Goal: Information Seeking & Learning: Compare options

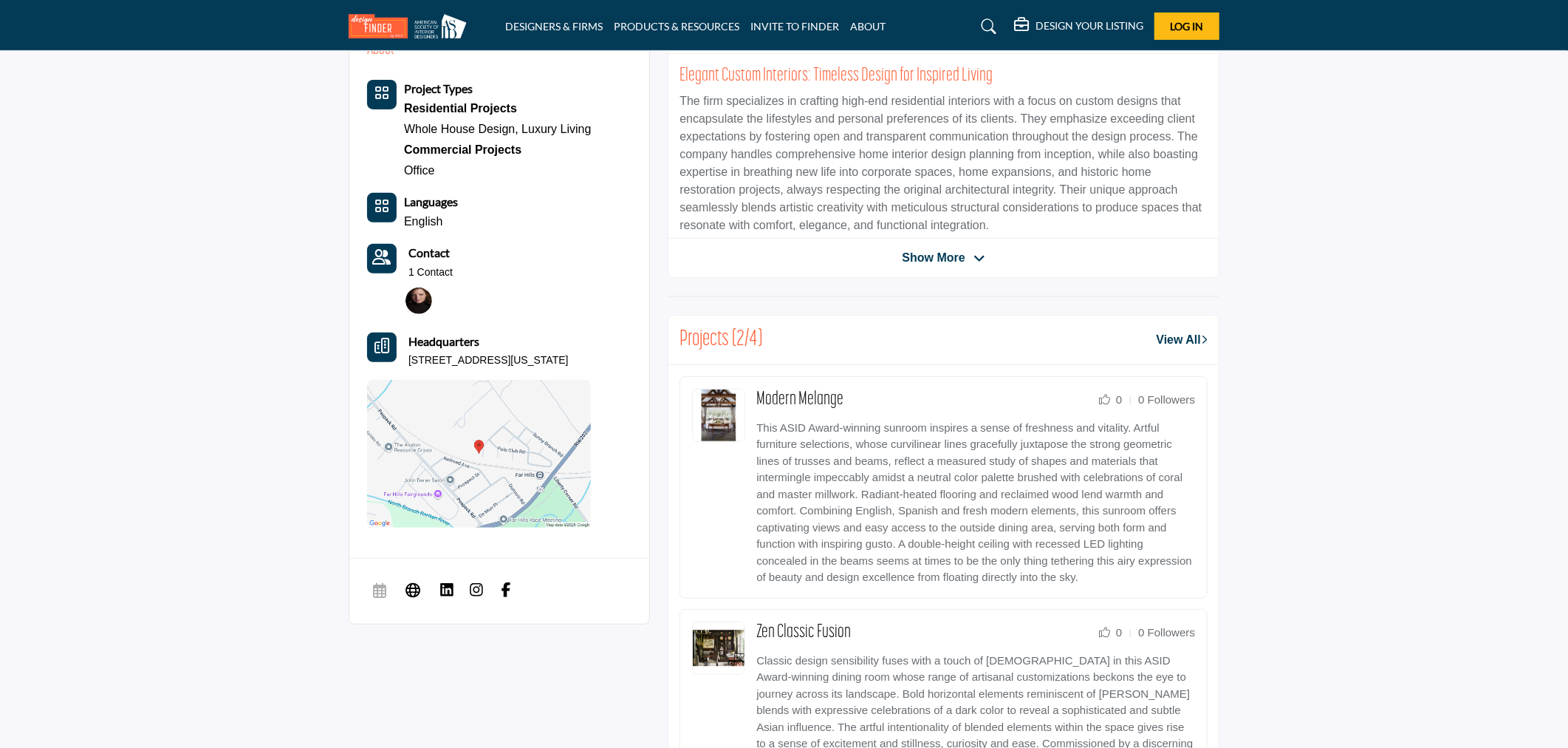
click at [980, 249] on span "Show More" at bounding box center [942, 258] width 82 height 18
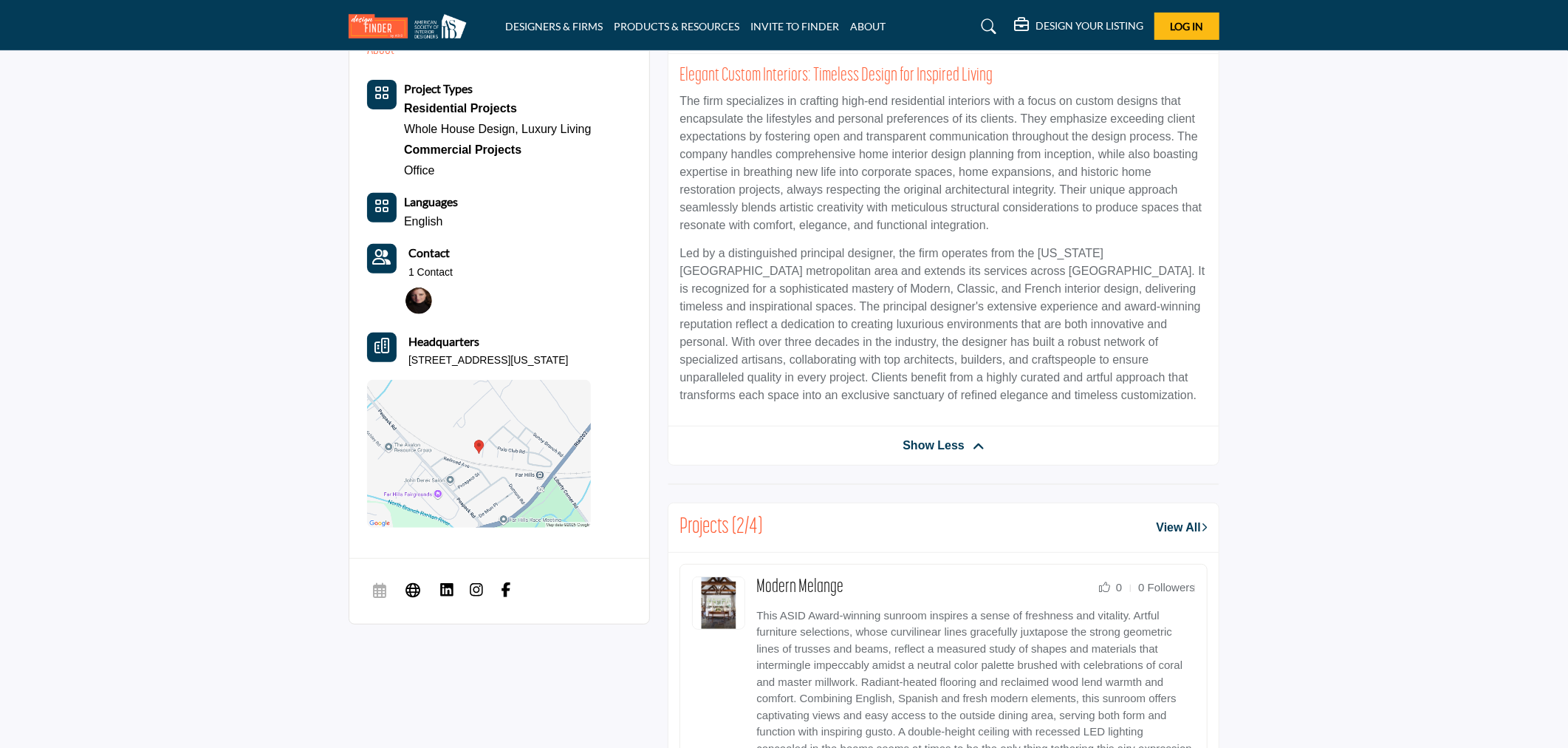
scroll to position [410, 0]
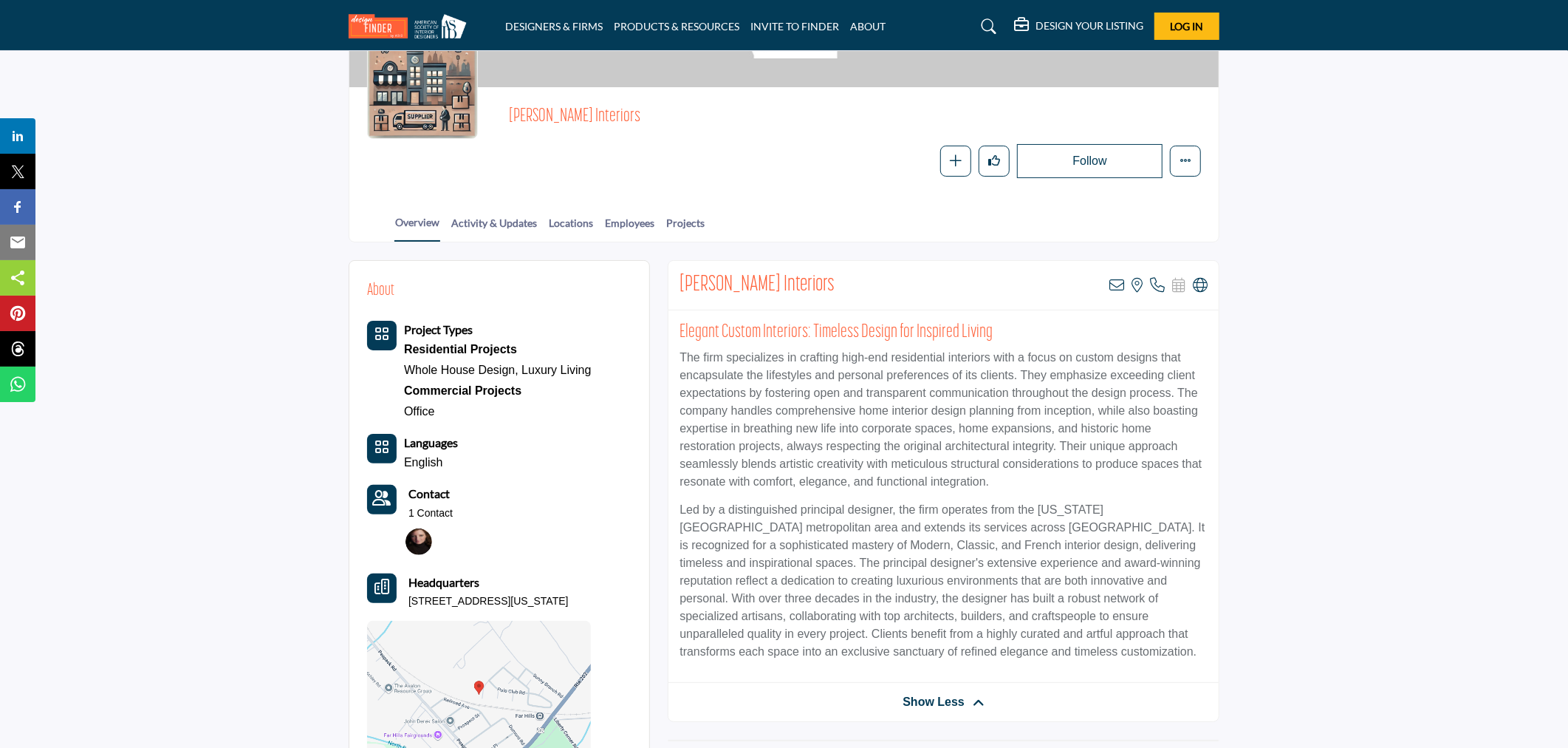
scroll to position [164, 0]
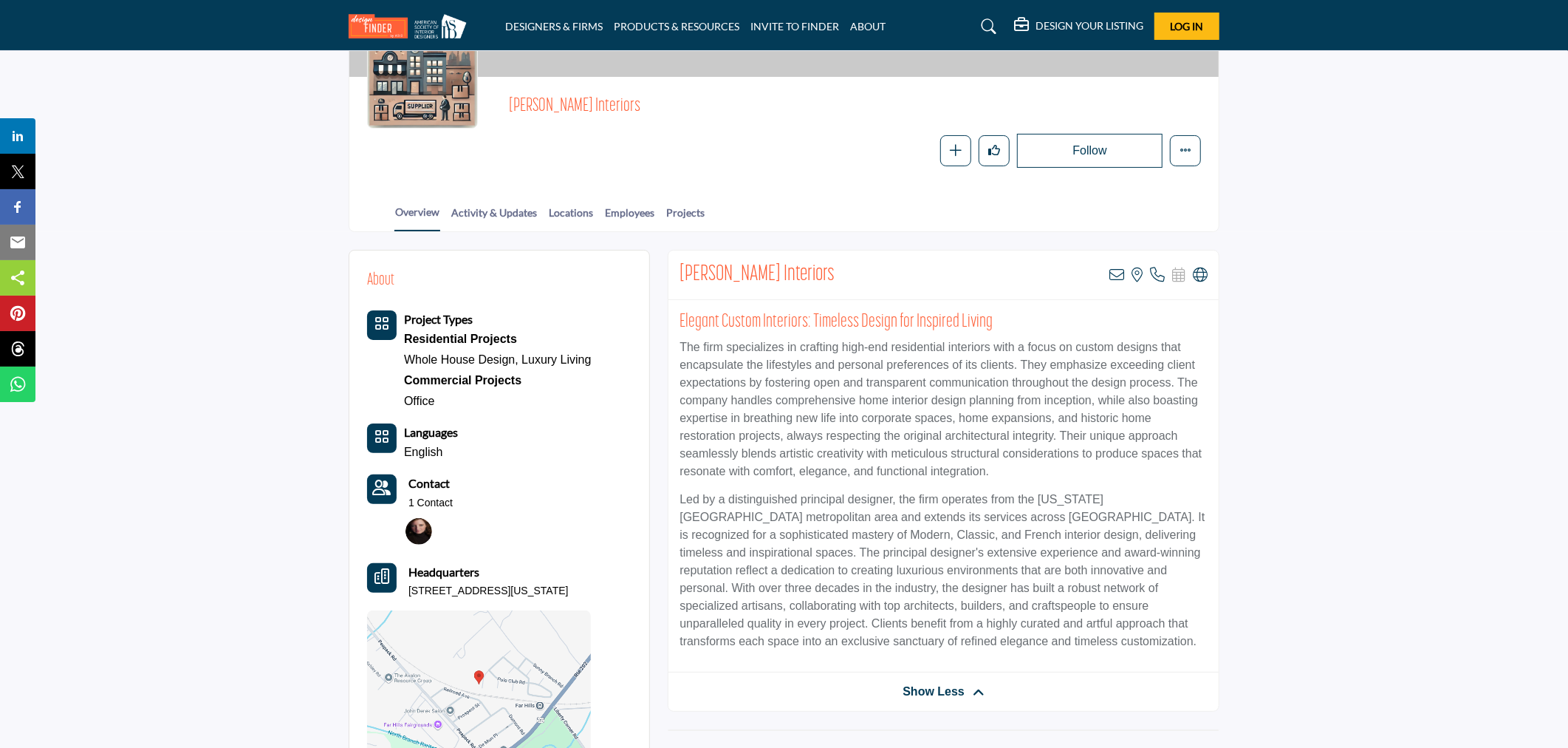
click at [173, 215] on section "Home Designers & Firms J. Stephens Interiors J. Stephens Interiors J. Stephens …" at bounding box center [784, 60] width 1568 height 345
drag, startPoint x: 629, startPoint y: 104, endPoint x: 511, endPoint y: 106, distance: 118.0
click at [511, 106] on span "J. Stephens Interiors" at bounding box center [675, 106] width 333 height 25
copy span "J. Stephens Interiors"
click at [621, 103] on span "J. Stephens Interiors" at bounding box center [675, 106] width 333 height 25
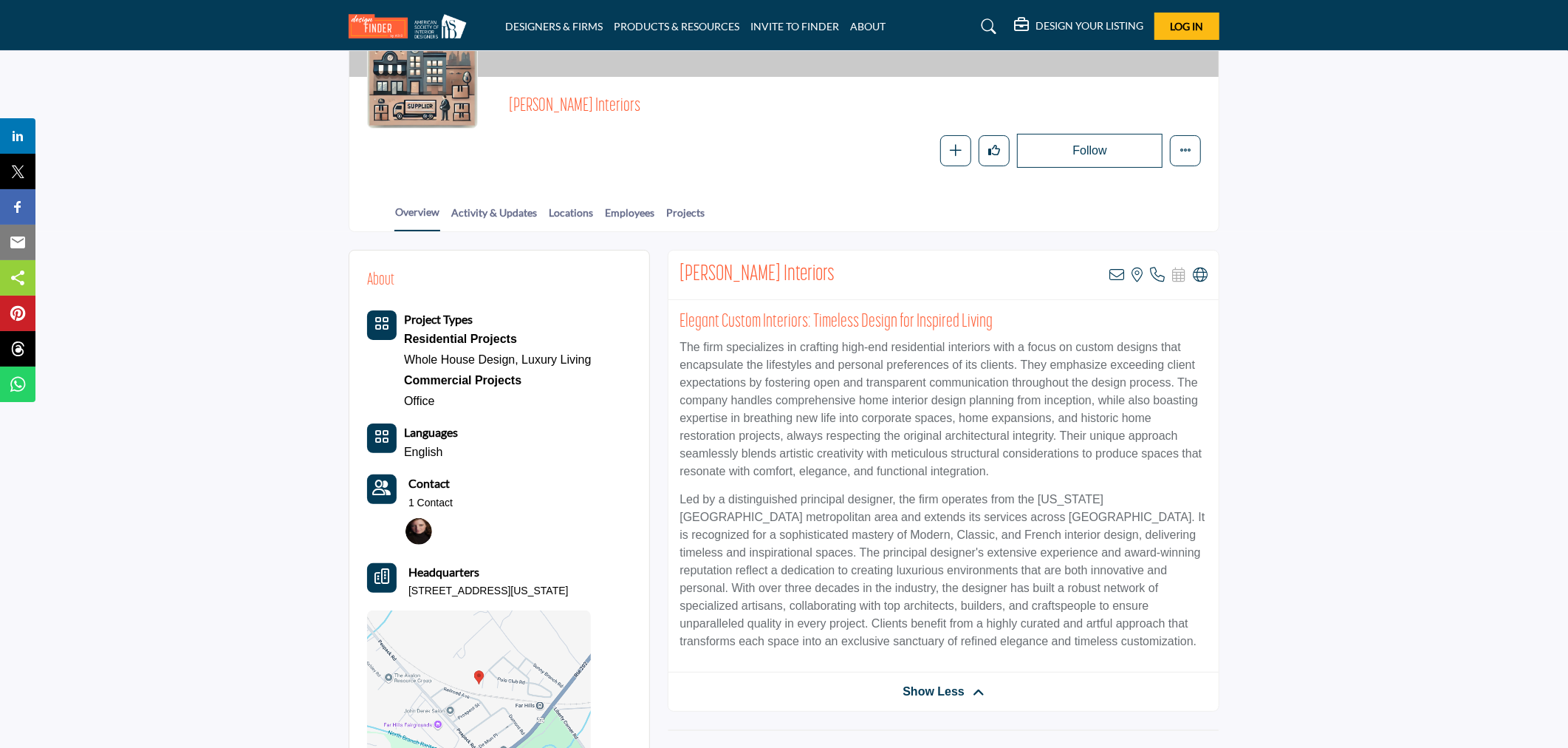
drag, startPoint x: 641, startPoint y: 108, endPoint x: 506, endPoint y: 106, distance: 135.0
click at [506, 106] on div "J. Stephens Interiors Follow Following Message Recommend Add to My Suppliers Ph…" at bounding box center [784, 131] width 834 height 73
copy span "J. Stephens Interiors"
click at [577, 107] on span "J. Stephens Interiors" at bounding box center [675, 106] width 333 height 25
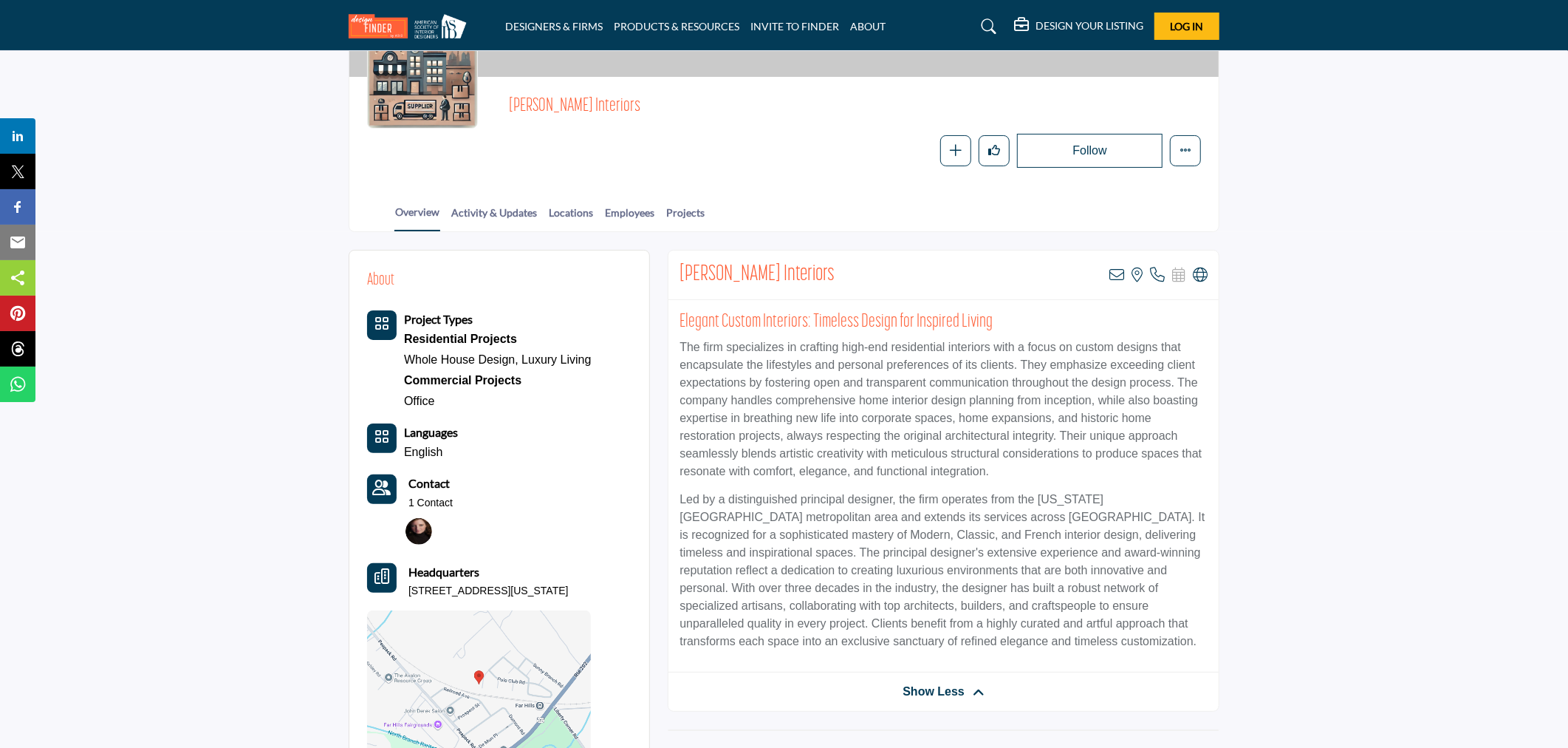
click at [577, 107] on span "J. Stephens Interiors" at bounding box center [675, 106] width 333 height 25
copy div "J. Stephens Interiors"
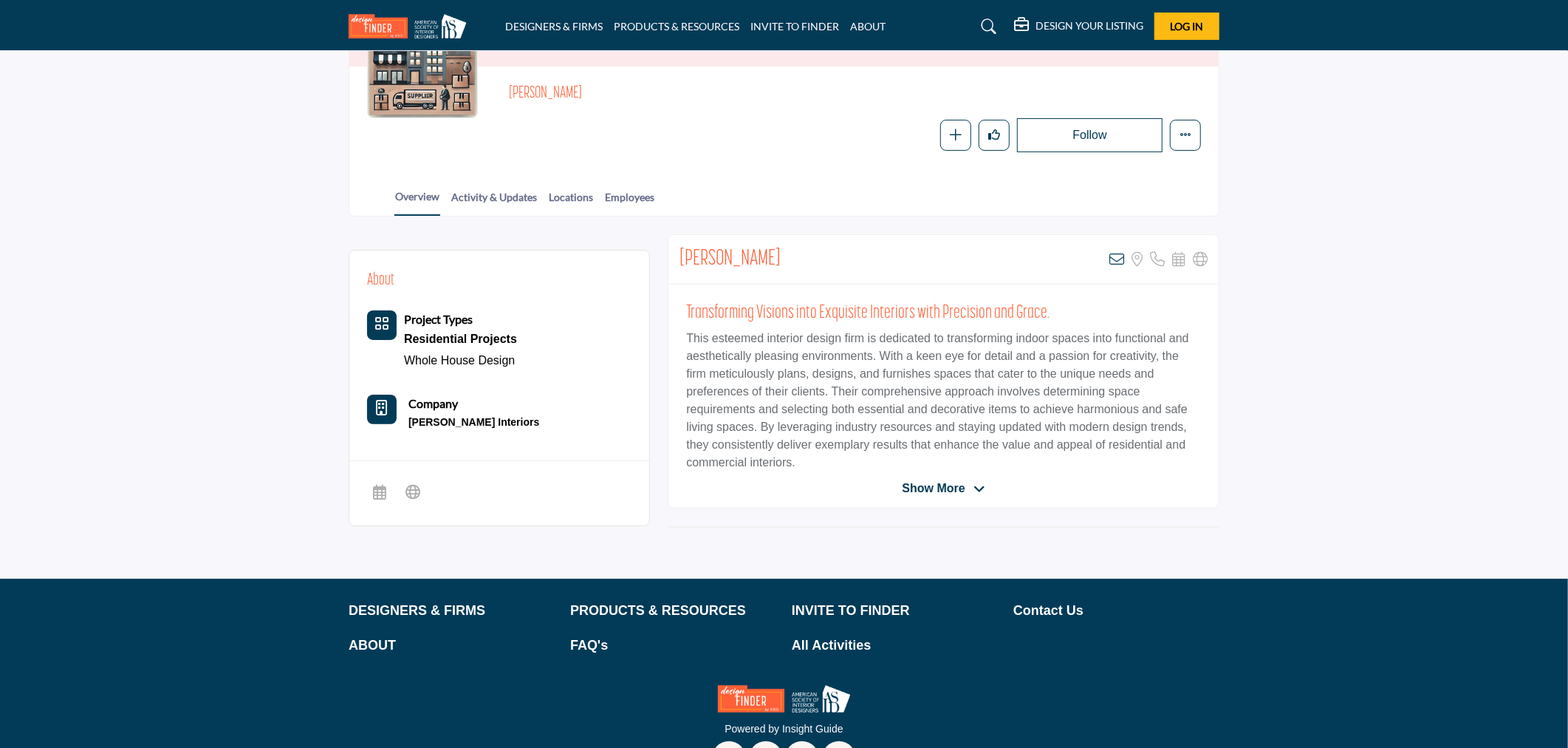
scroll to position [219, 0]
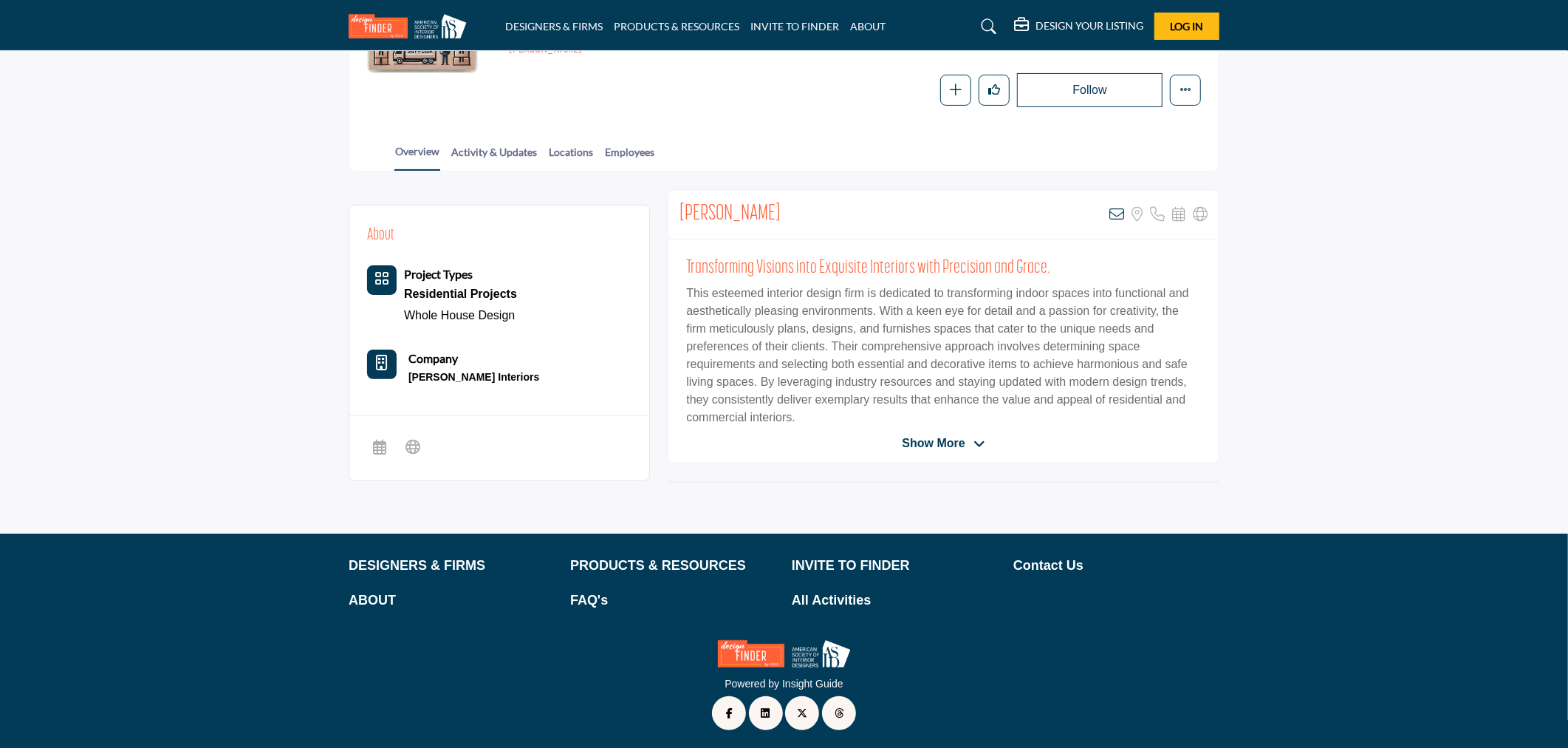
click at [913, 441] on span "Show More" at bounding box center [932, 443] width 62 height 18
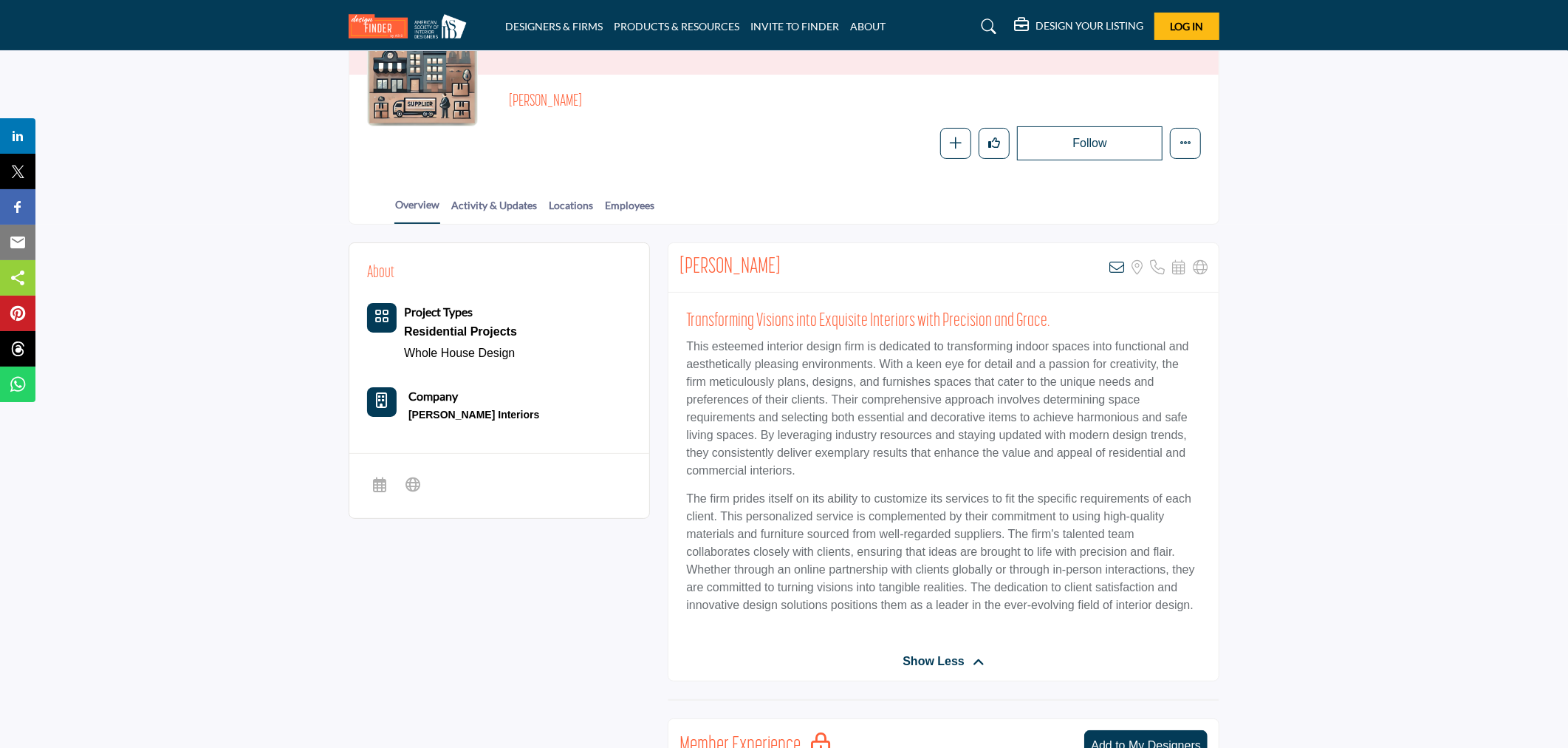
scroll to position [138, 0]
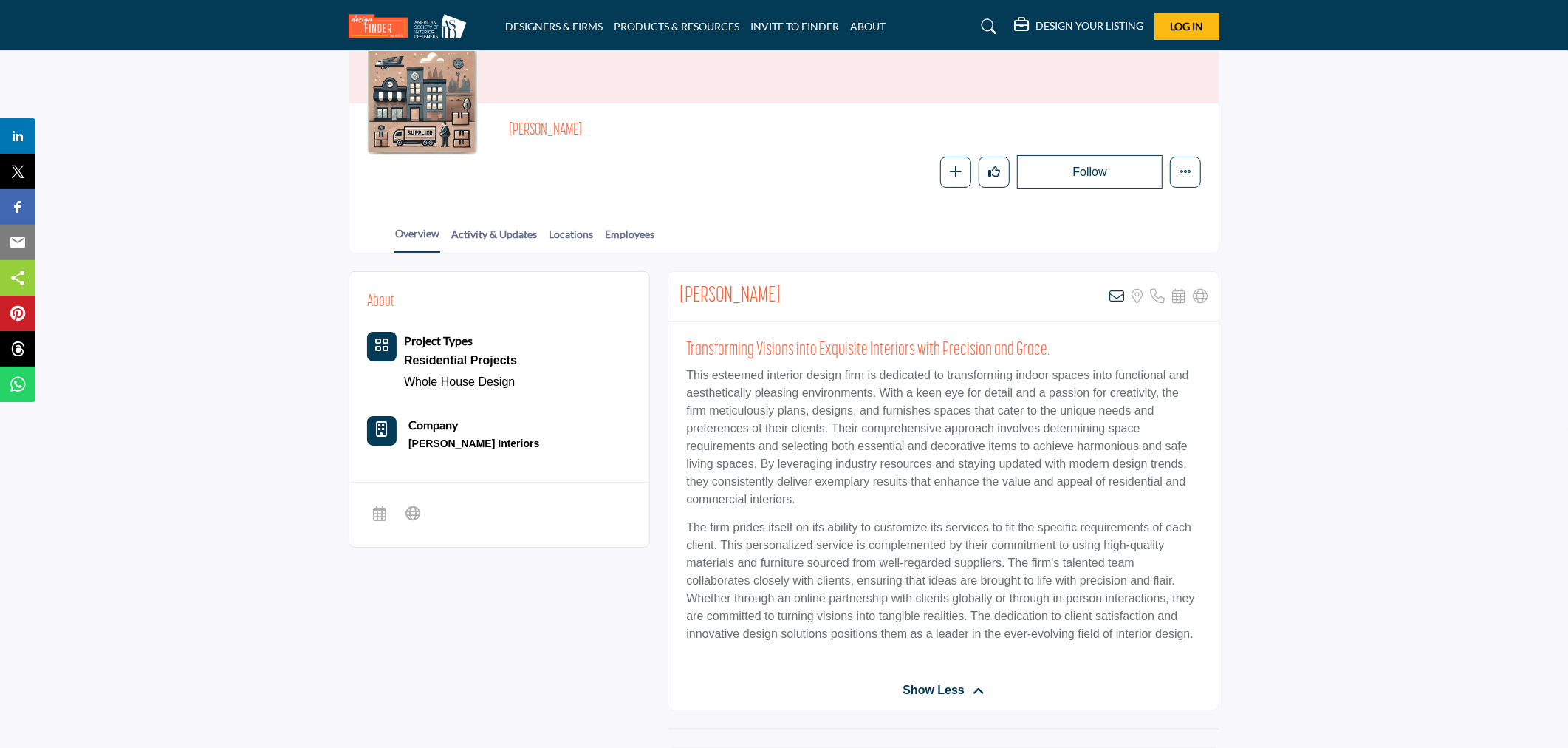
click at [187, 279] on section "About Project Types Residential Projects Whole House Design" at bounding box center [784, 630] width 1568 height 755
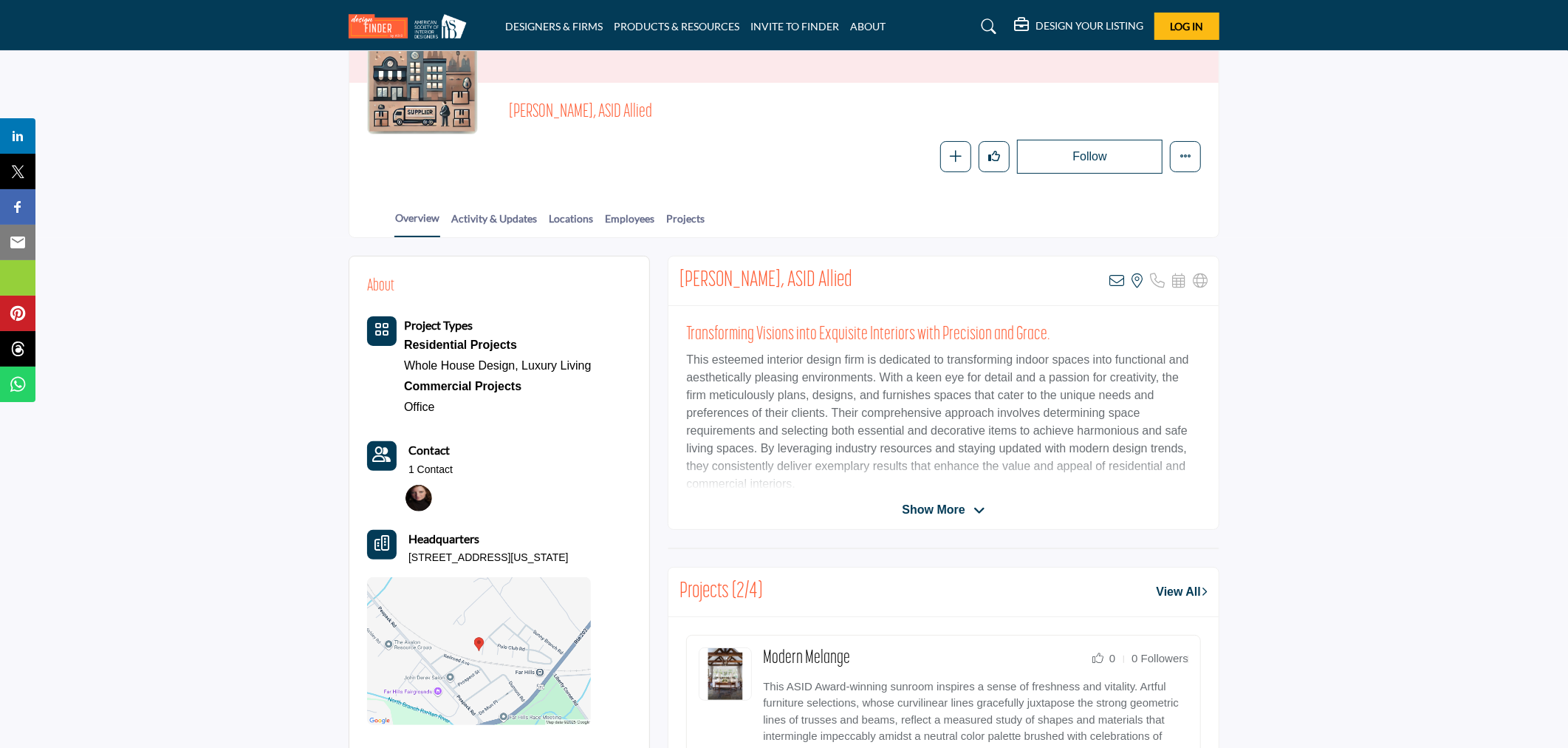
scroll to position [164, 0]
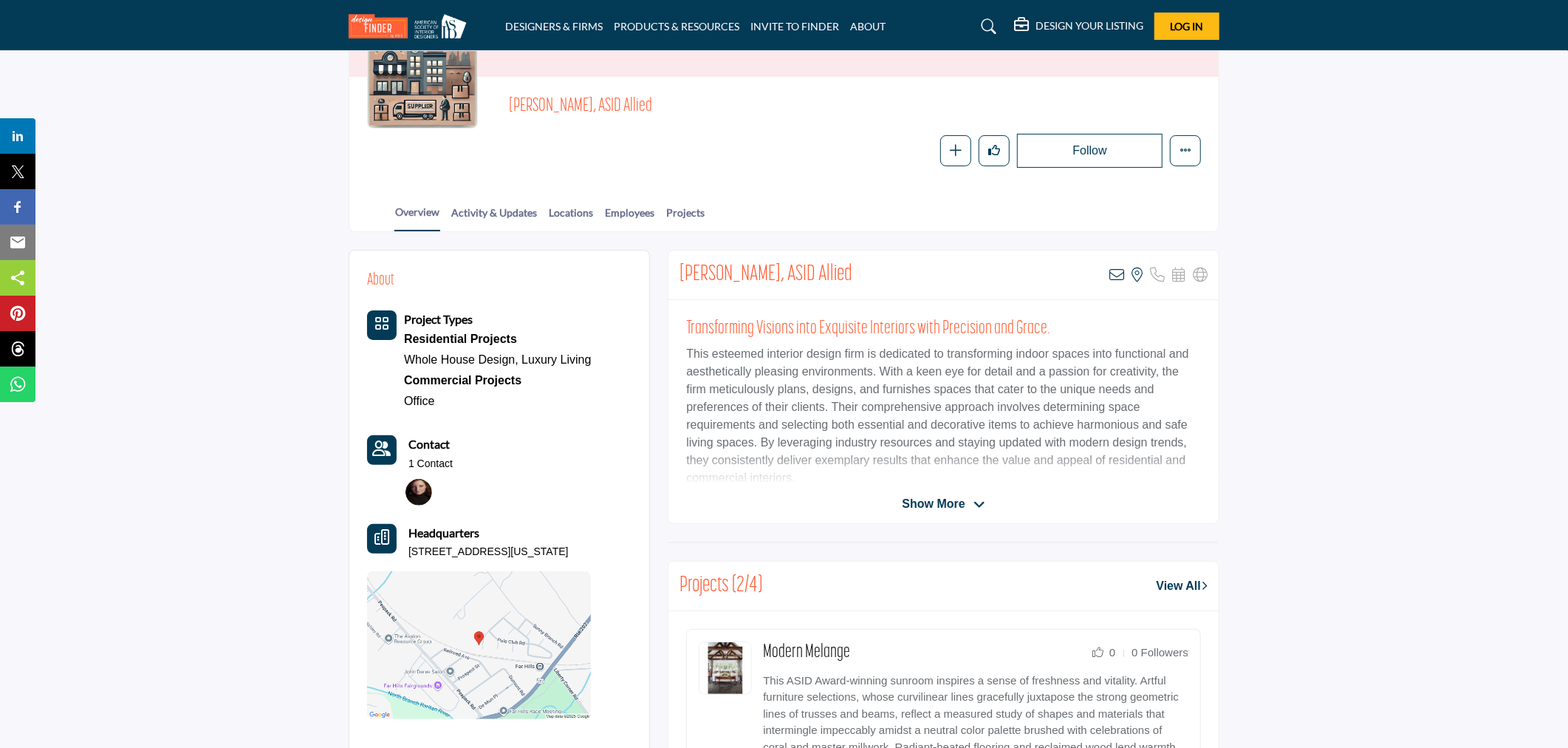
click at [975, 495] on span "Show More" at bounding box center [942, 504] width 82 height 18
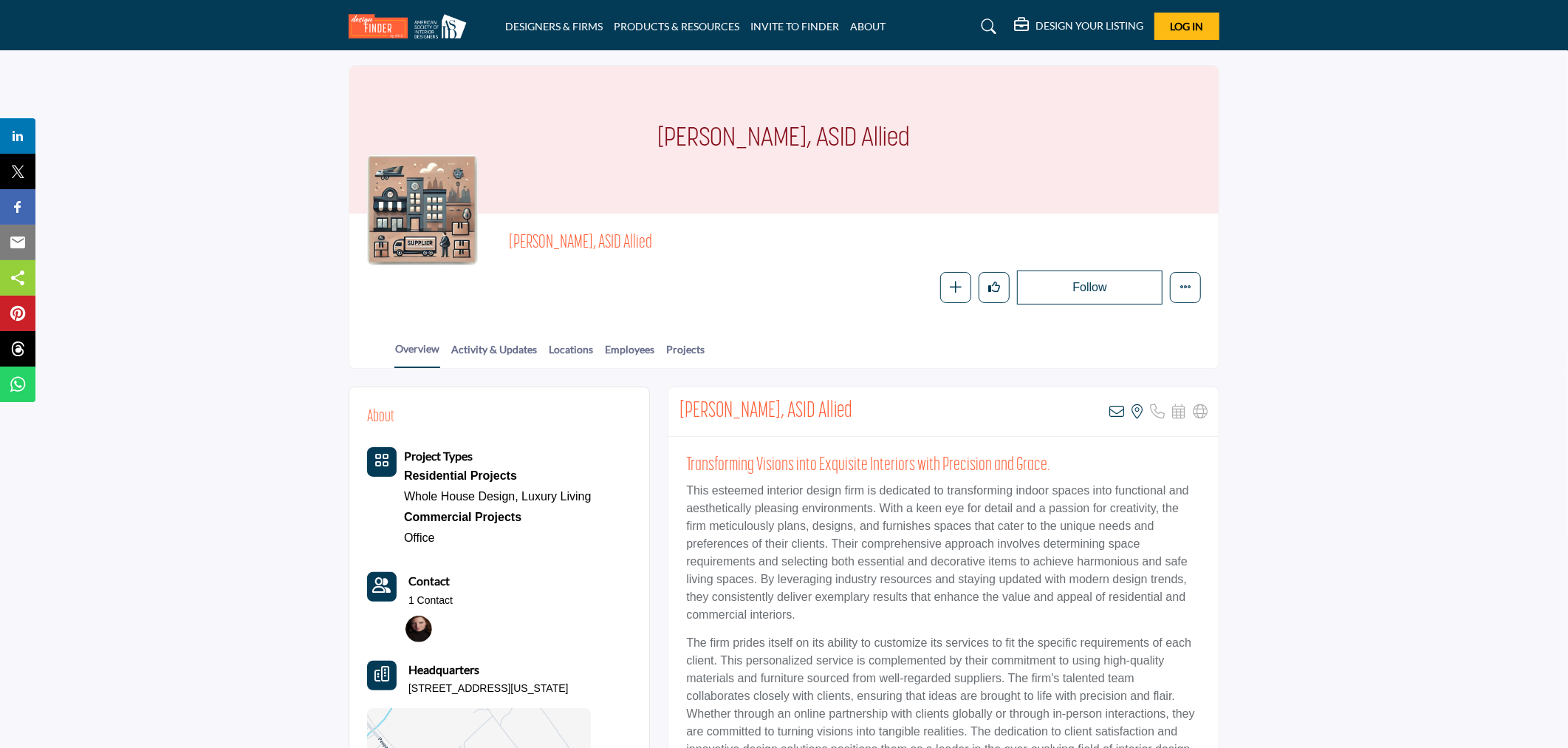
scroll to position [0, 0]
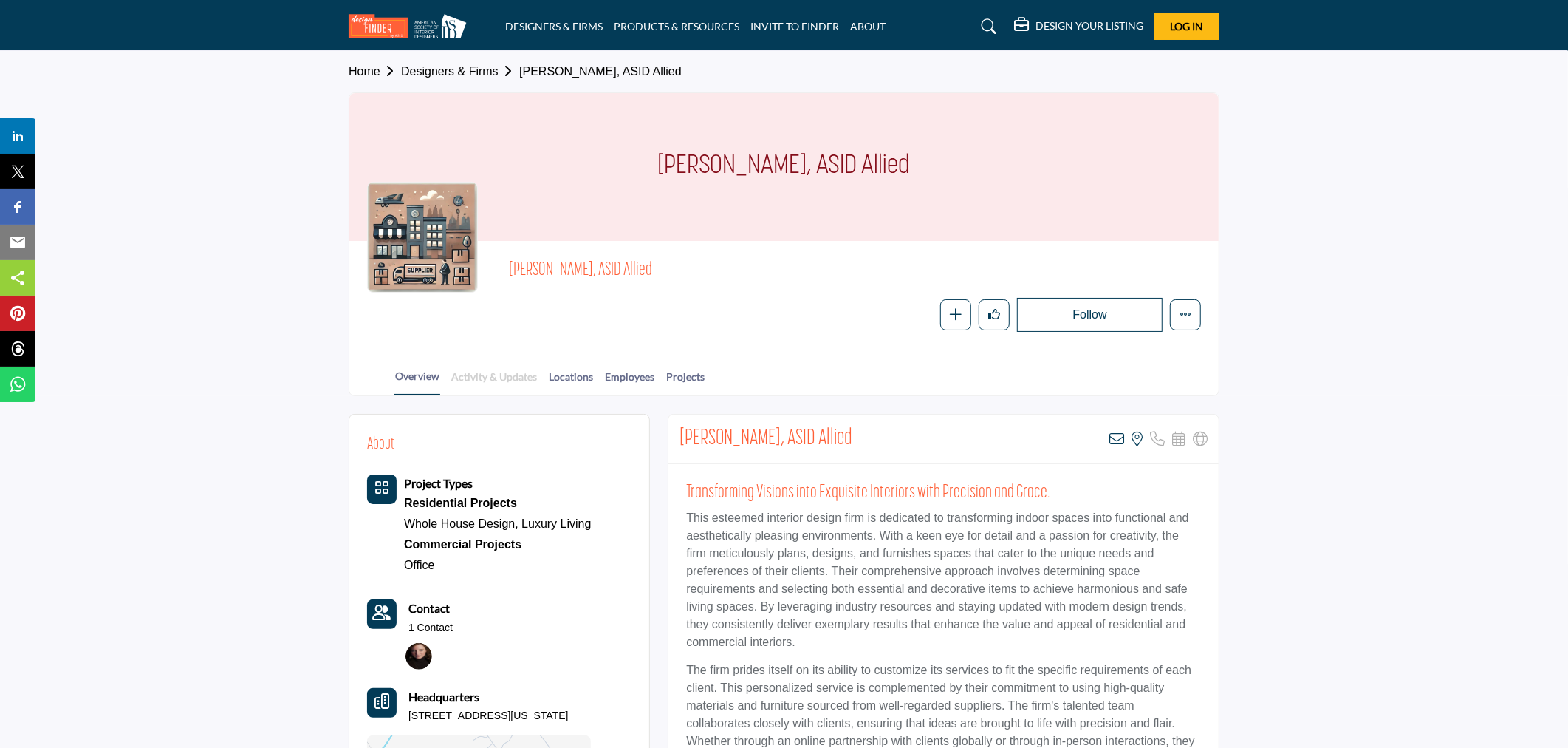
click at [459, 382] on link "Activity & Updates" at bounding box center [494, 382] width 87 height 26
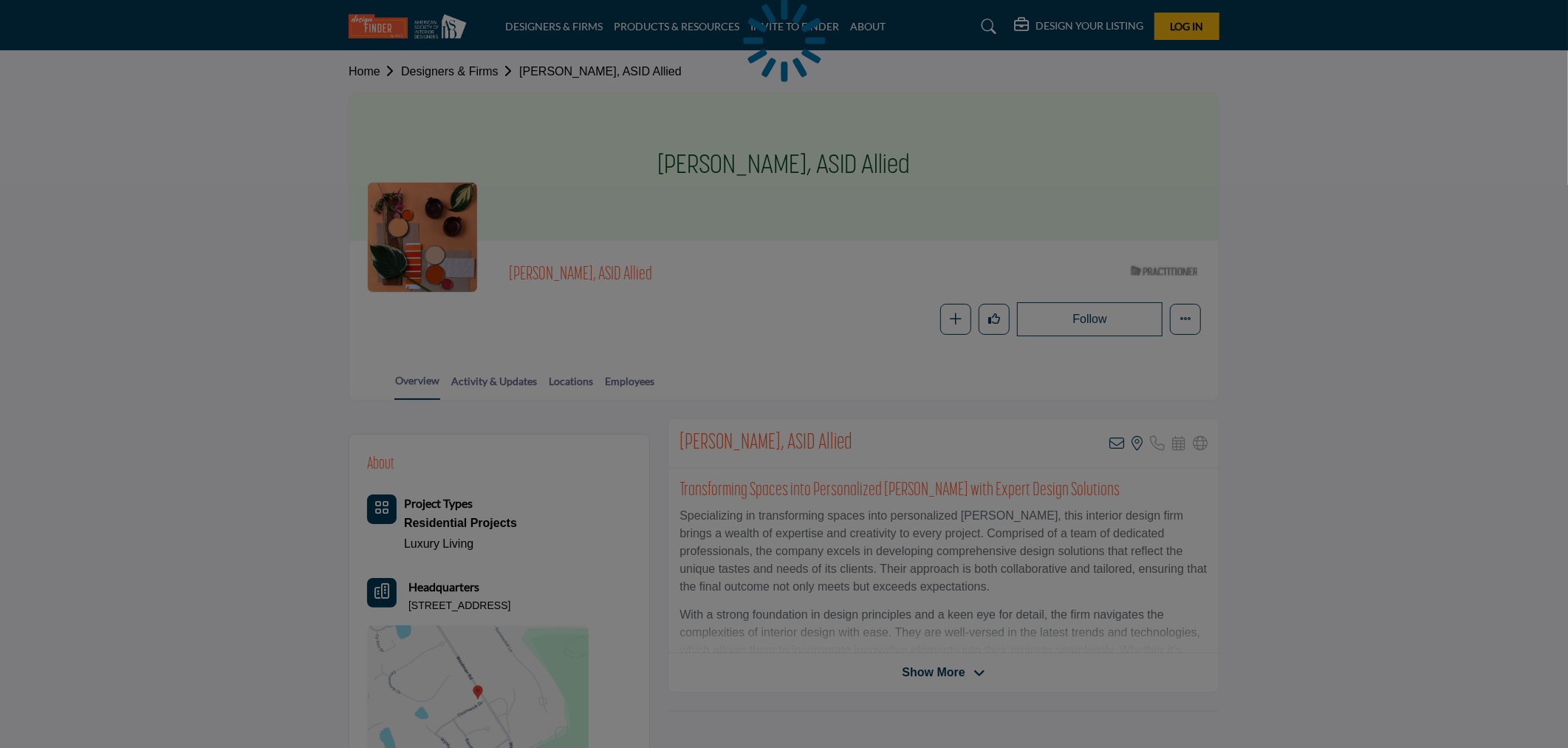
click at [1334, 334] on div at bounding box center [784, 374] width 1568 height 748
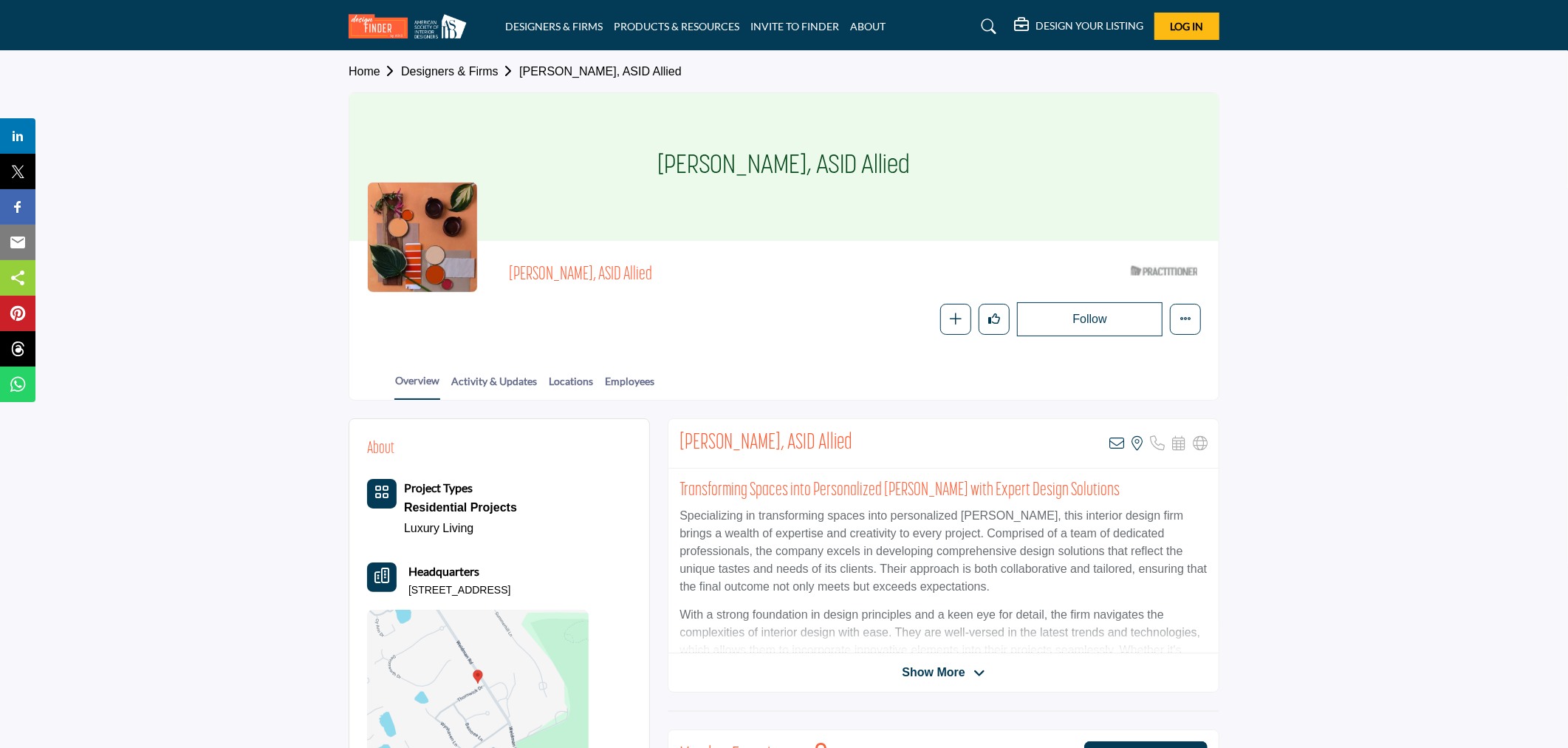
click at [936, 664] on span "Show More" at bounding box center [932, 673] width 62 height 18
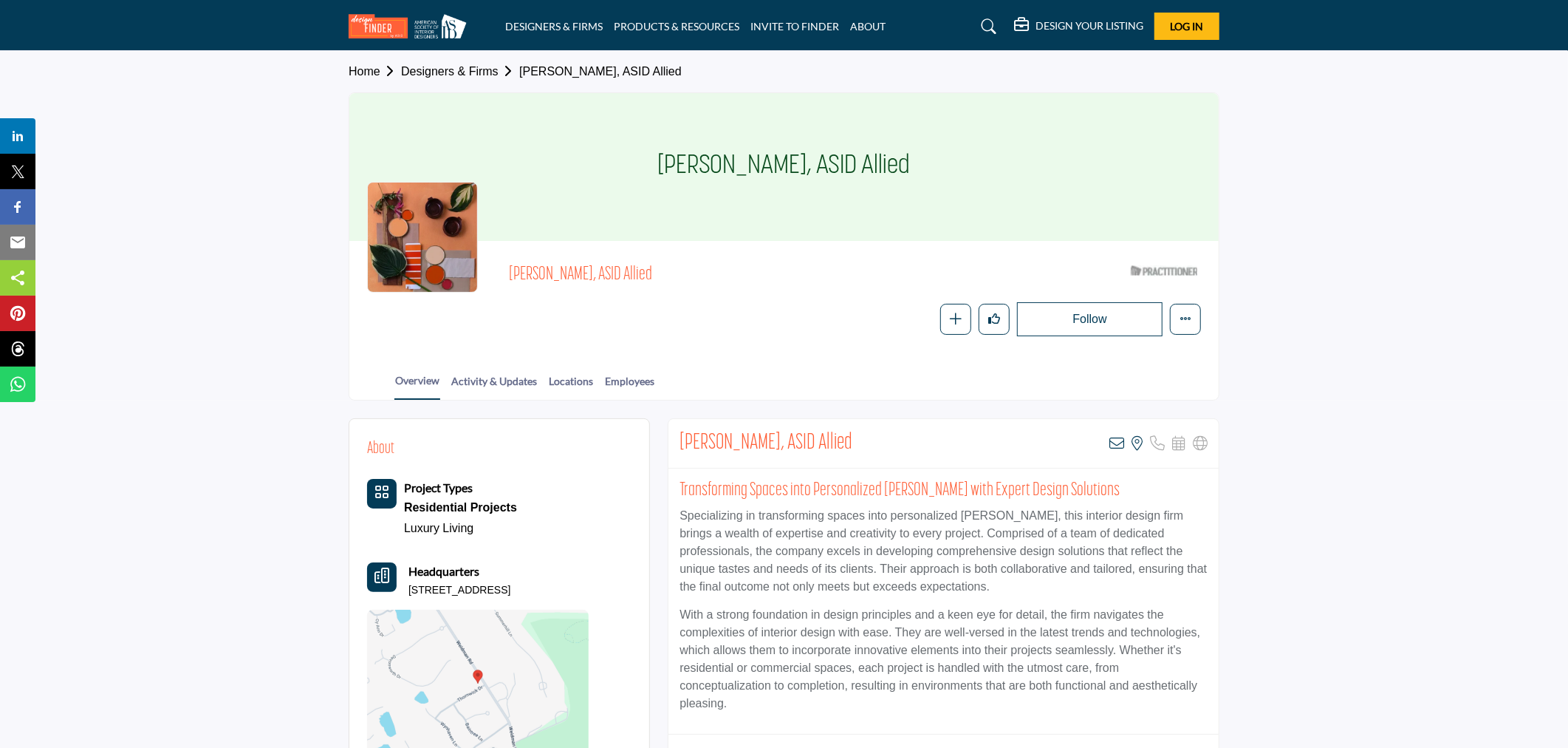
click at [942, 670] on p "With a strong foundation in design principles and a keen eye for detail, the fi…" at bounding box center [943, 659] width 529 height 106
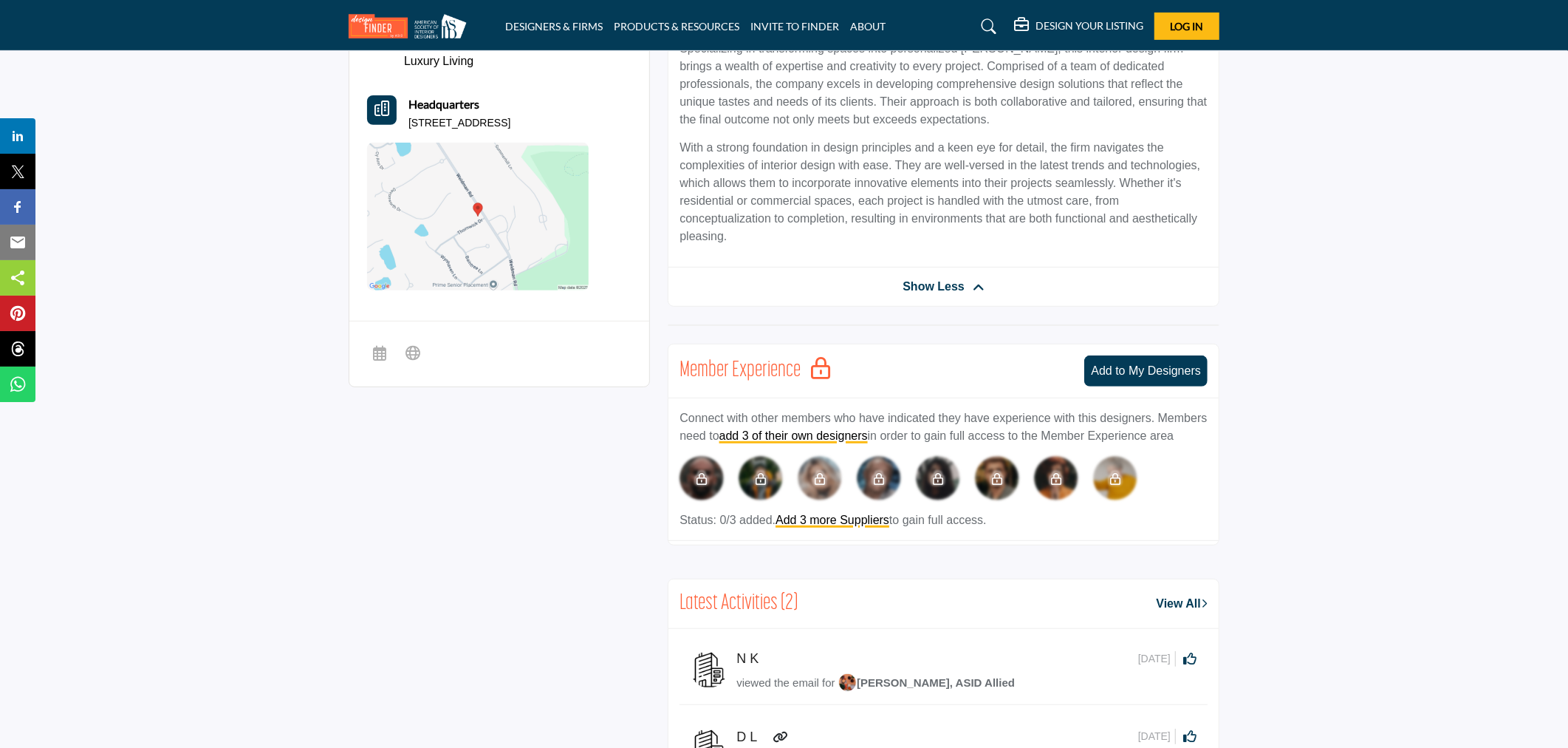
scroll to position [492, 0]
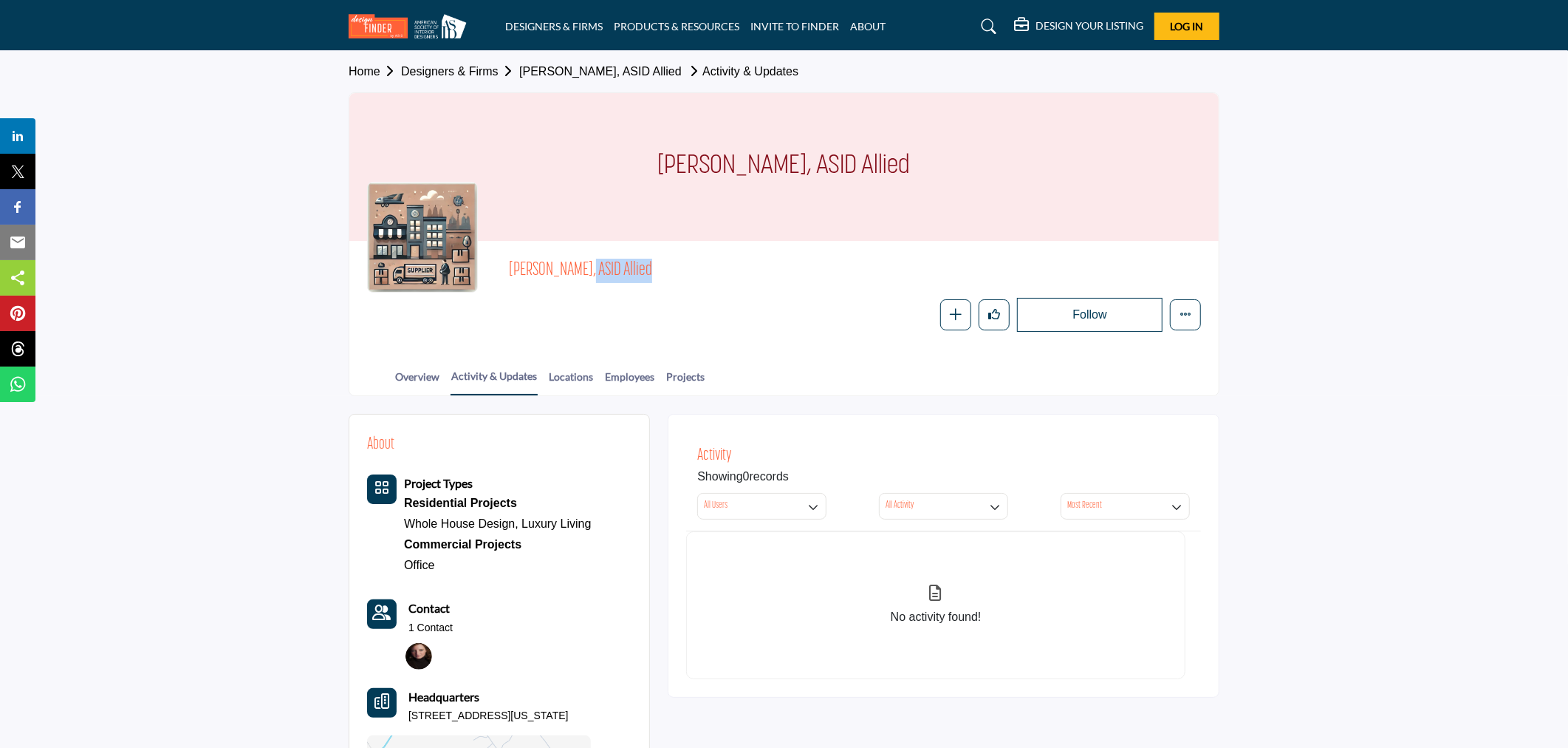
drag, startPoint x: 573, startPoint y: 265, endPoint x: 508, endPoint y: 263, distance: 65.0
click at [509, 263] on span "[PERSON_NAME], ASID Allied" at bounding box center [675, 271] width 333 height 25
copy span "[PERSON_NAME]"
click at [412, 366] on div "Overview Activity & Updates Locations Employees Projects" at bounding box center [802, 372] width 832 height 46
